Goal: Task Accomplishment & Management: Use online tool/utility

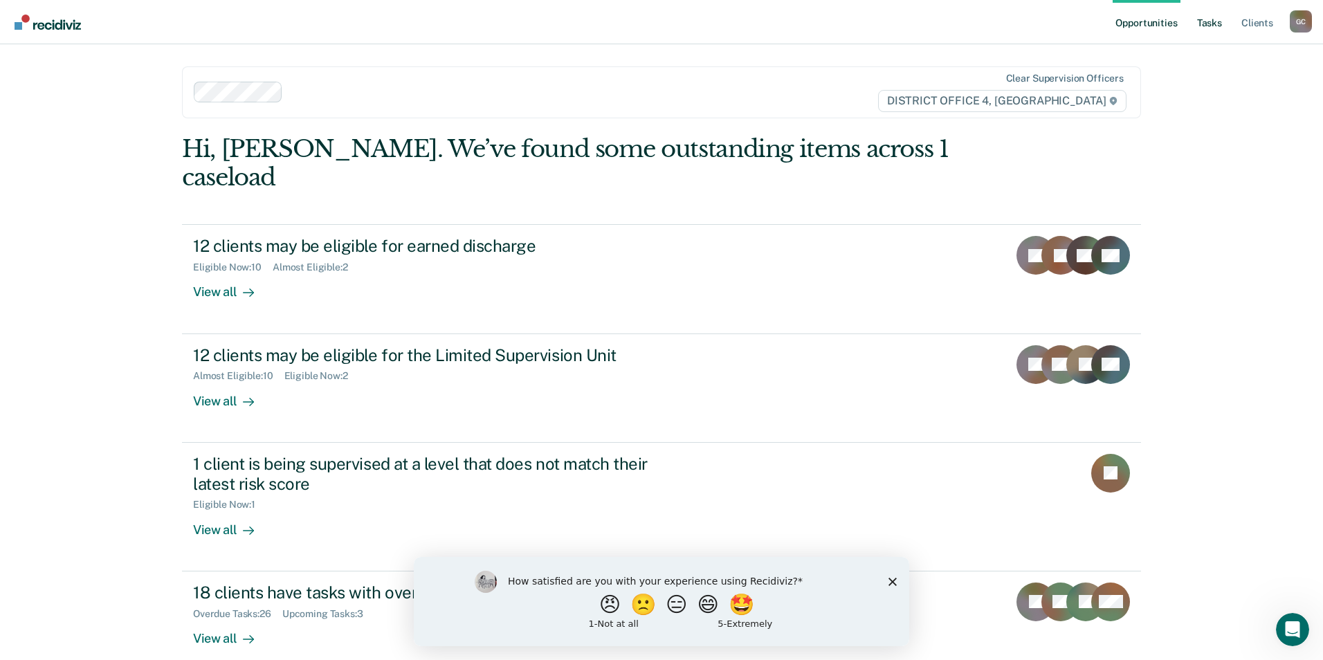
click at [1217, 23] on link "Tasks" at bounding box center [1209, 22] width 30 height 44
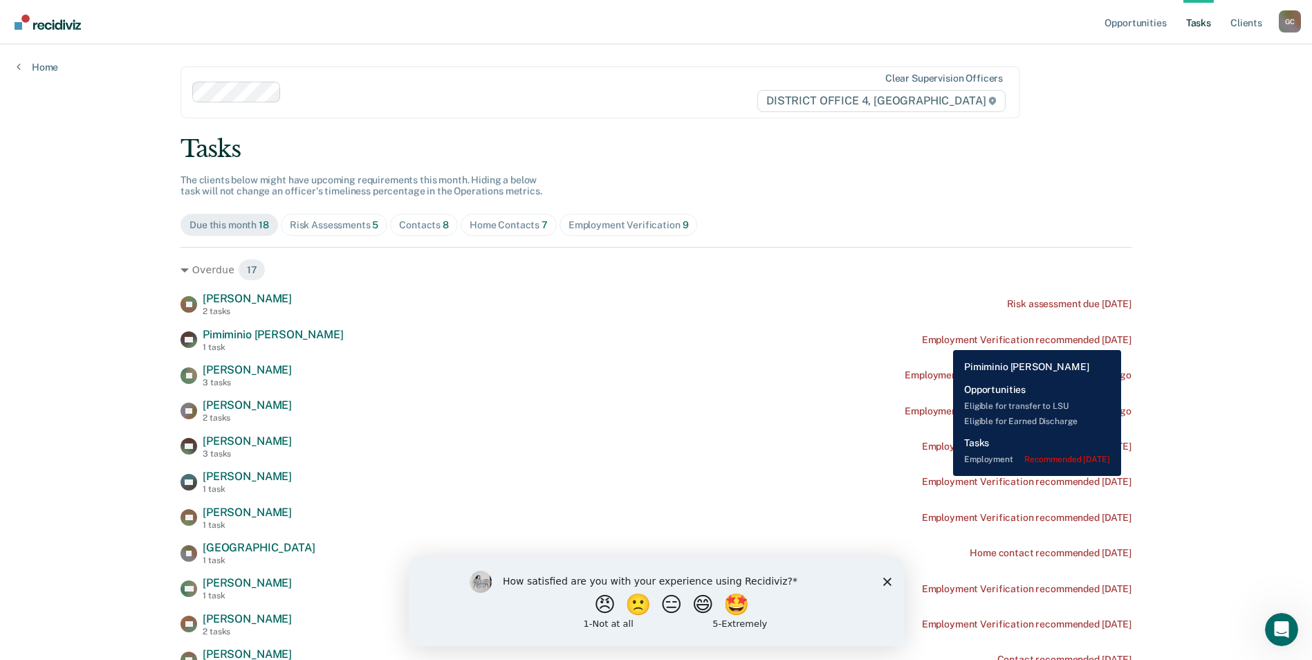
click at [944, 340] on div "Employment Verification recommended [DATE]" at bounding box center [1027, 340] width 210 height 12
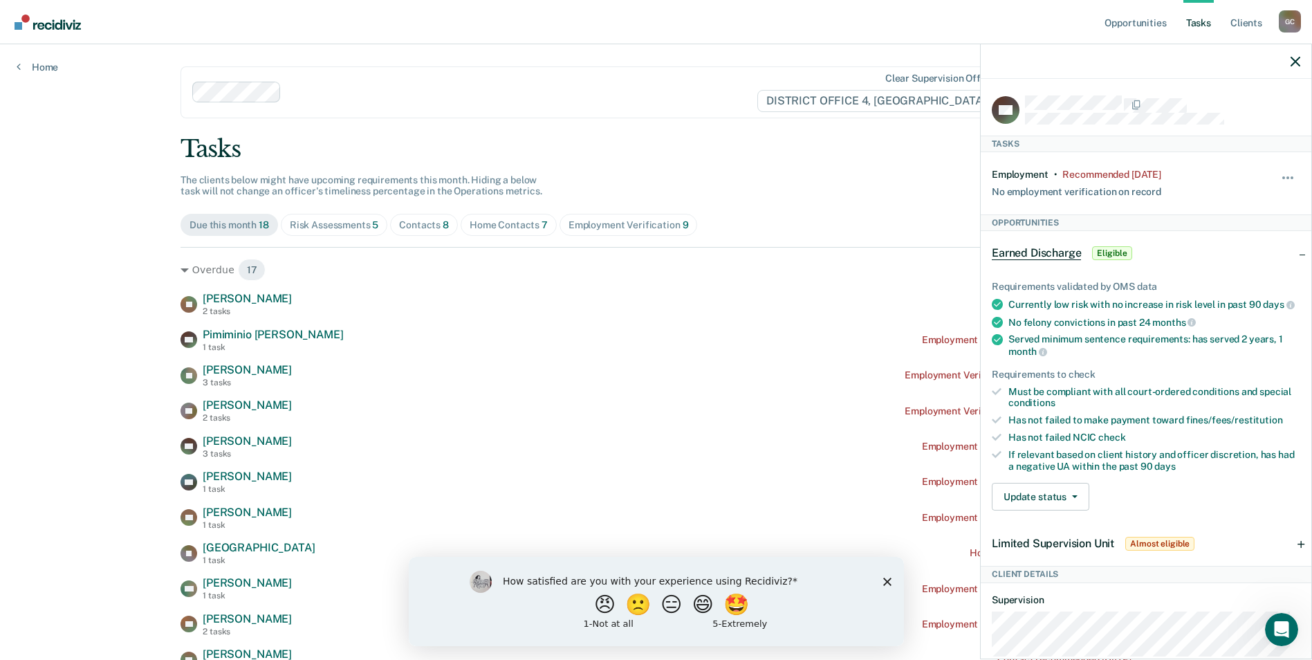
click at [1290, 59] on div at bounding box center [1146, 61] width 331 height 35
click at [1295, 60] on icon "button" at bounding box center [1296, 62] width 10 height 10
